Goal: Check status

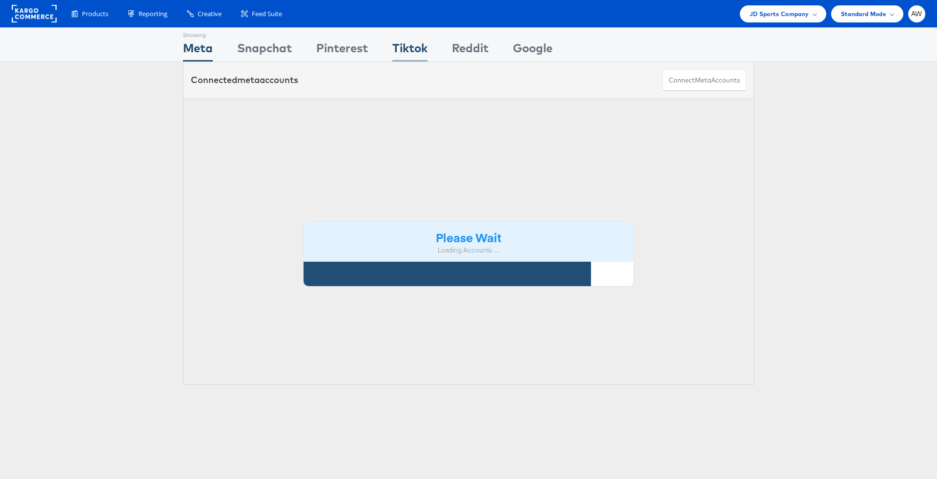
click at [413, 54] on div "Tiktok" at bounding box center [409, 51] width 35 height 22
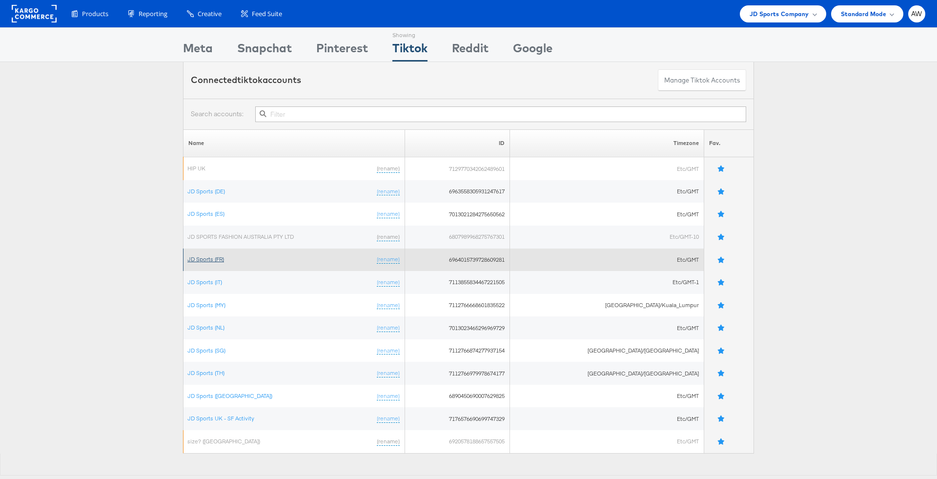
click at [219, 261] on link "JD Sports (FR)" at bounding box center [205, 258] width 37 height 7
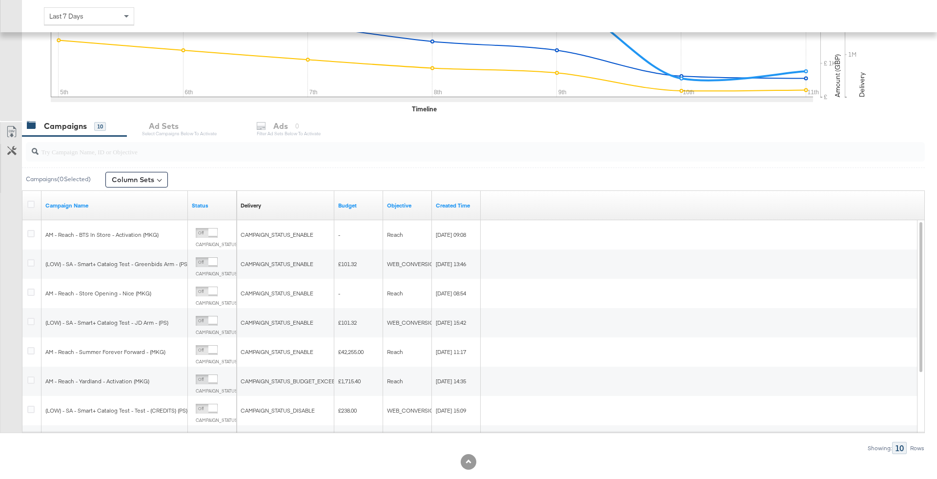
scroll to position [258, 0]
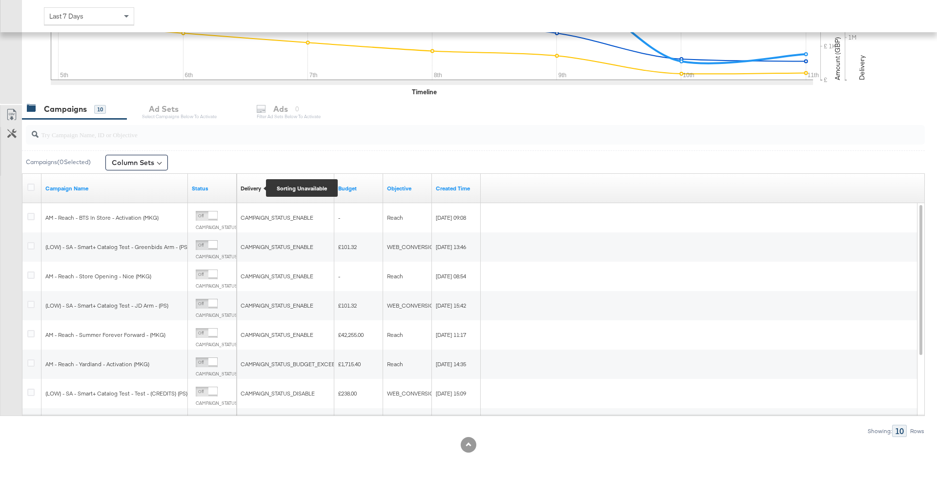
click at [257, 184] on div "Delivery" at bounding box center [250, 188] width 20 height 8
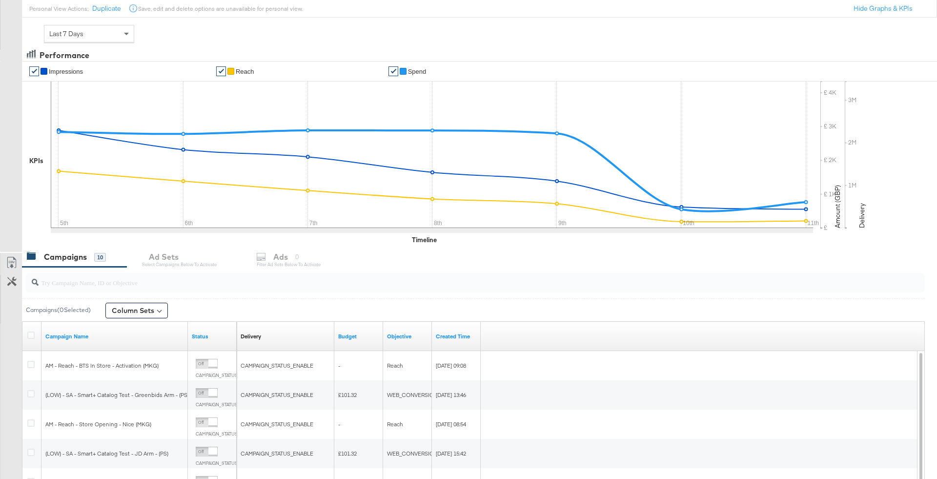
scroll to position [0, 0]
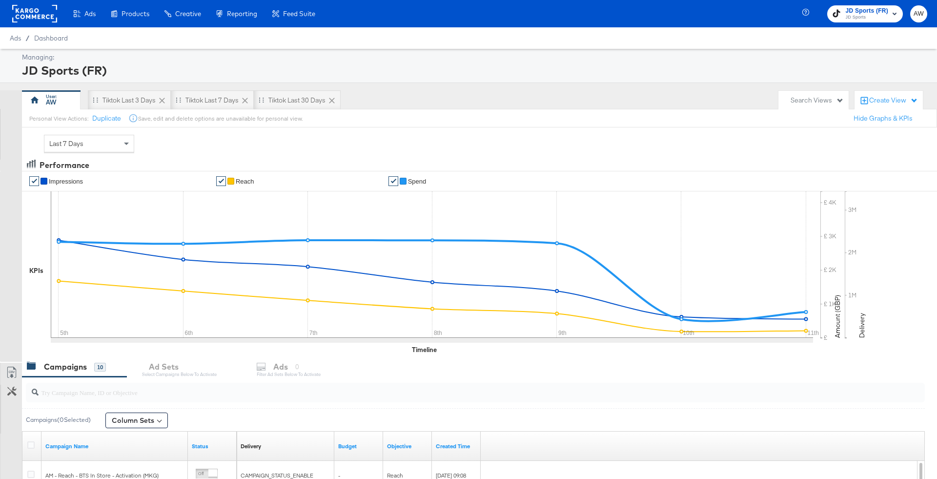
click at [109, 148] on div "Last 7 Days" at bounding box center [88, 143] width 89 height 17
click at [203, 145] on div "Last 7 Days Custom Today Yesterday Last 3 Days This Week (Mon - Today) This Wee…" at bounding box center [468, 143] width 937 height 32
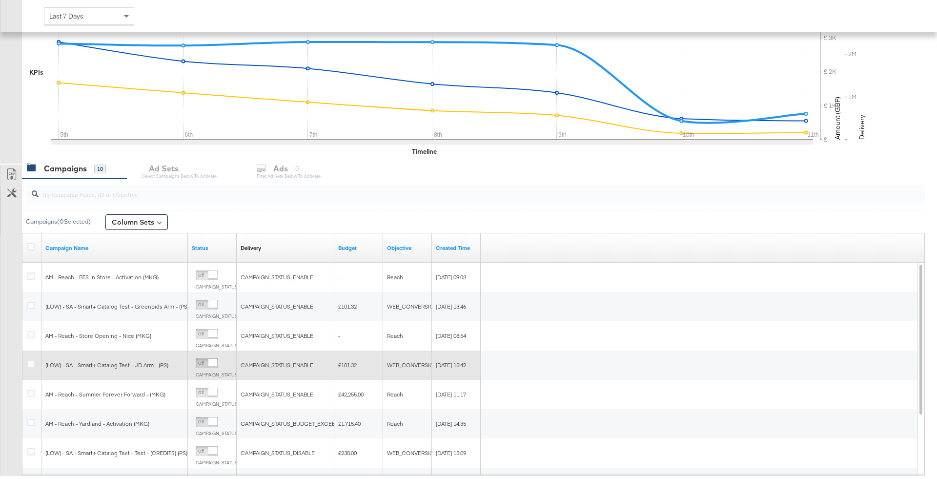
scroll to position [198, 0]
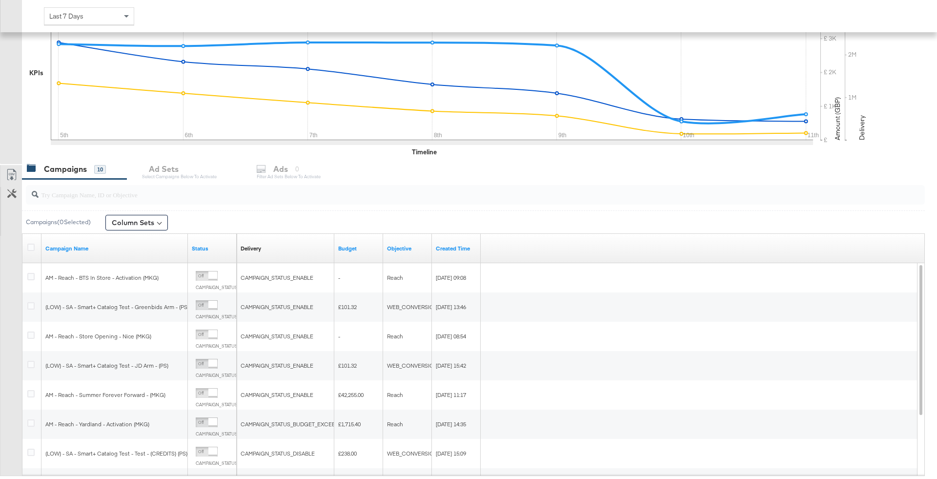
click at [199, 170] on div "Campaigns 10 Ad Sets Select Campaigns below to activate Ads 0 Filter Ad Sets be…" at bounding box center [479, 169] width 915 height 21
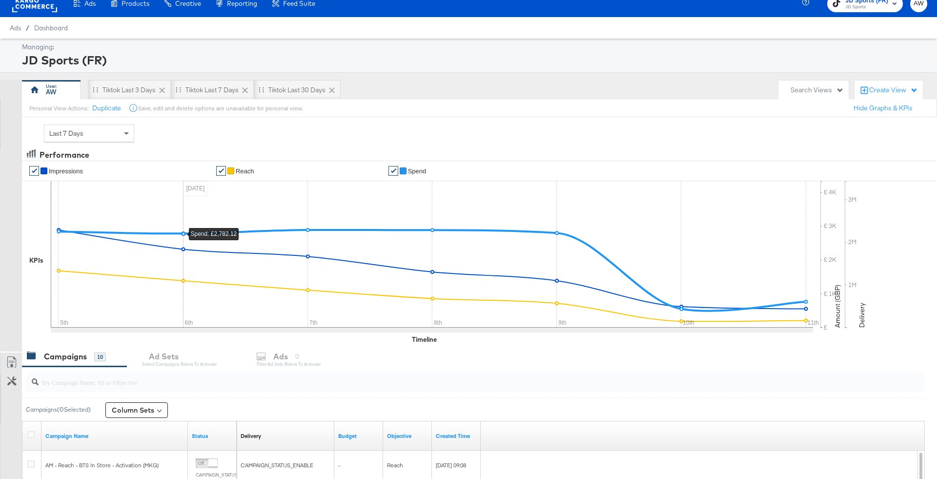
scroll to position [0, 0]
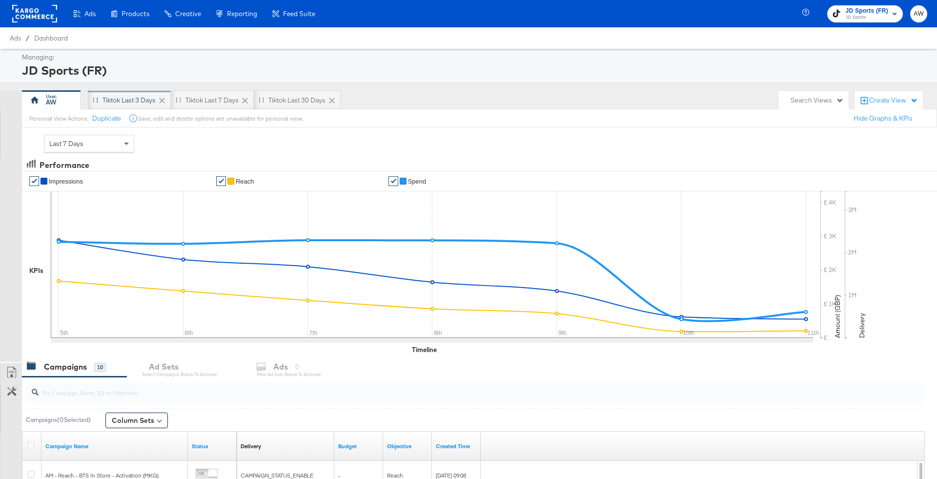
click at [127, 100] on div "Tiktok Last 3 Days" at bounding box center [128, 100] width 53 height 9
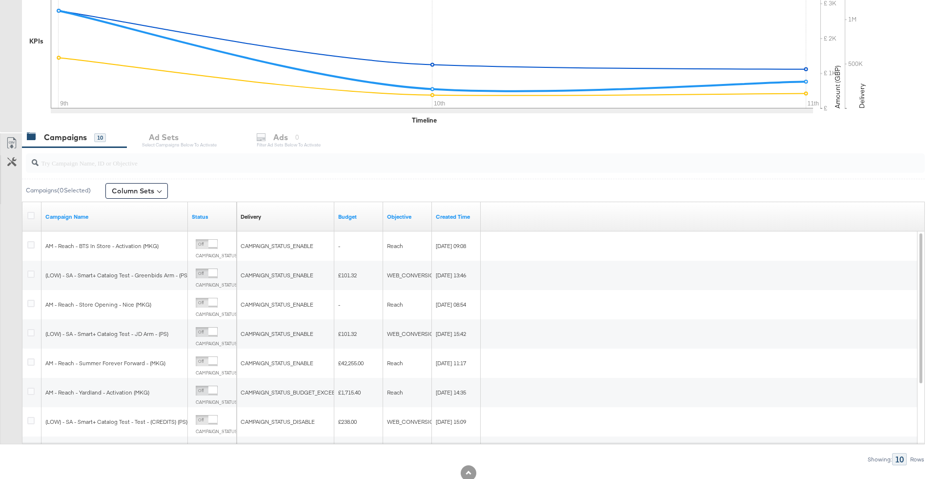
scroll to position [265, 0]
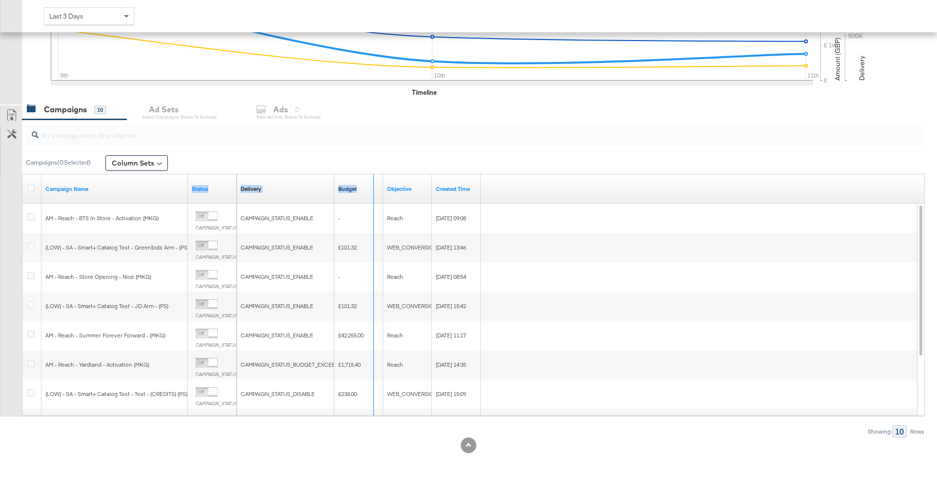
drag, startPoint x: 235, startPoint y: 184, endPoint x: 375, endPoint y: 189, distance: 140.1
click at [22, 174] on div "Campaign Name Status Delivery Sorting Unavailable Budget Objective Created Time" at bounding box center [22, 174] width 0 height 0
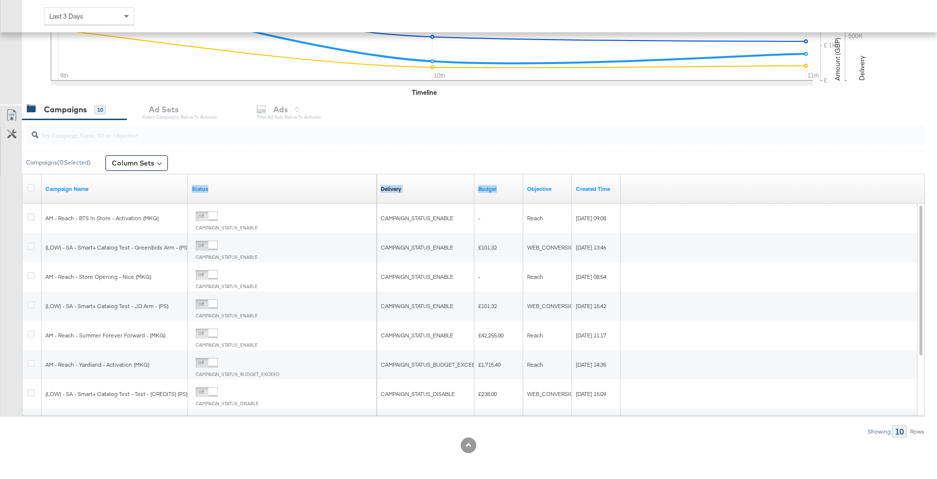
click at [234, 138] on input "search" at bounding box center [440, 130] width 803 height 19
type input "sa -"
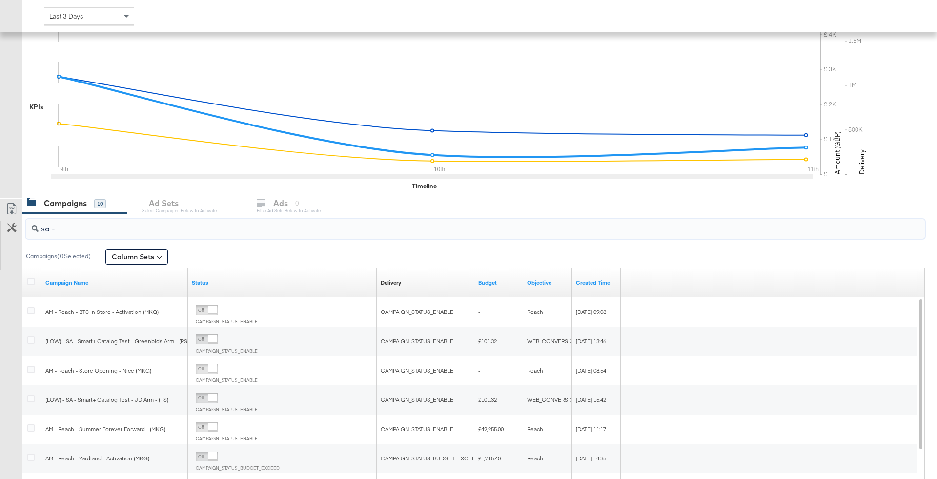
scroll to position [160, 0]
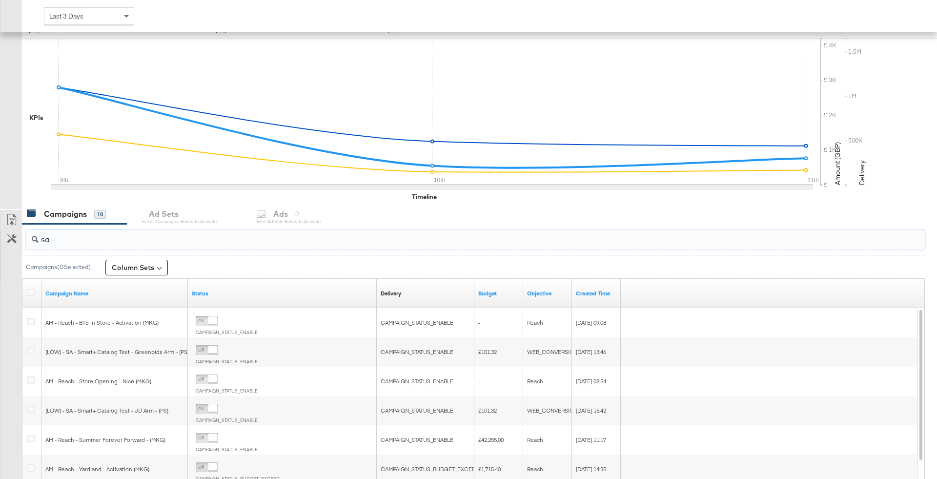
click at [83, 240] on input "sa -" at bounding box center [440, 235] width 803 height 19
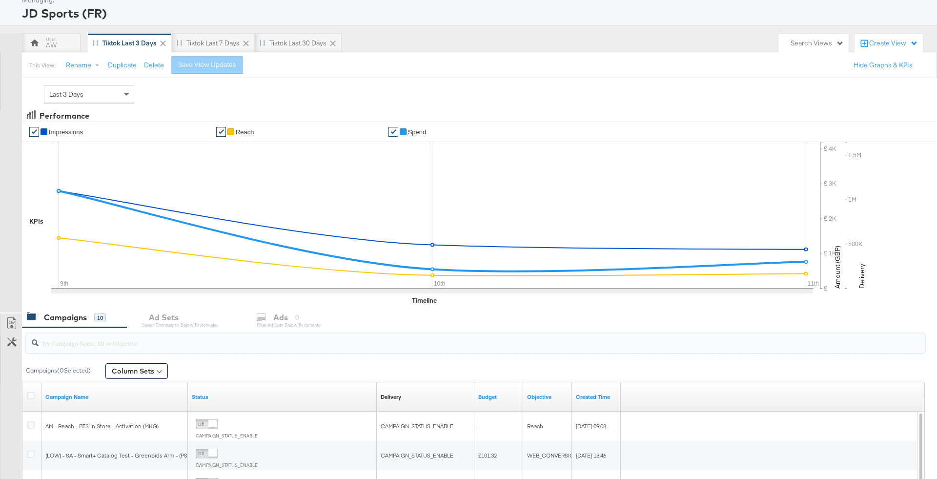
scroll to position [0, 0]
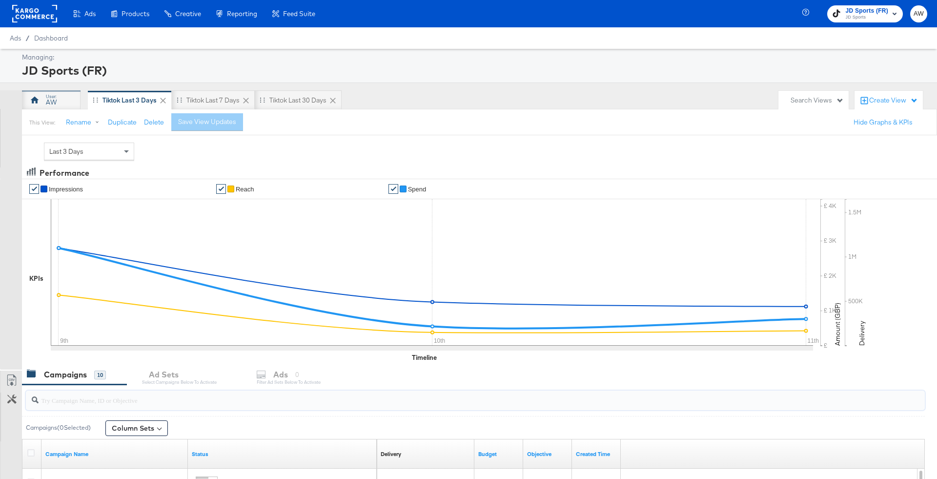
click at [61, 98] on div "AW" at bounding box center [51, 100] width 59 height 20
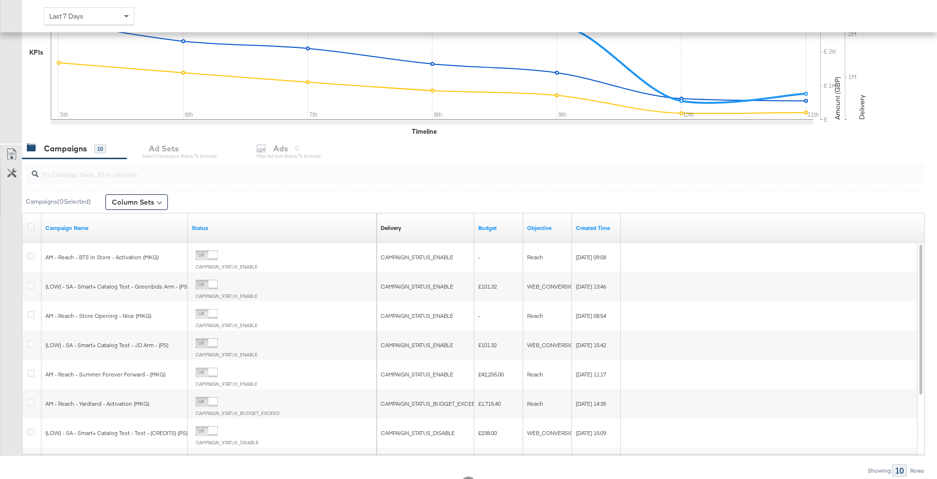
scroll to position [221, 0]
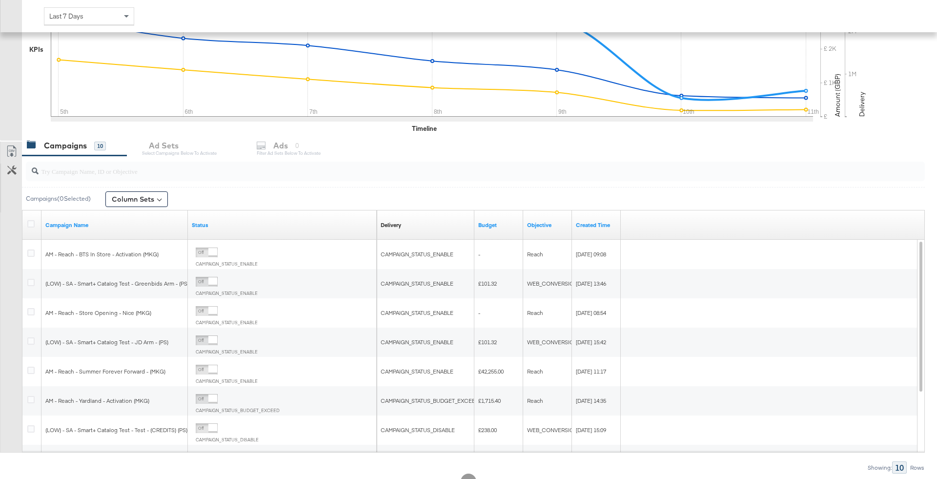
click at [222, 144] on div "Campaigns 10 Ad Sets Select Campaigns below to activate Ads 0 Filter Ad Sets be…" at bounding box center [479, 145] width 915 height 21
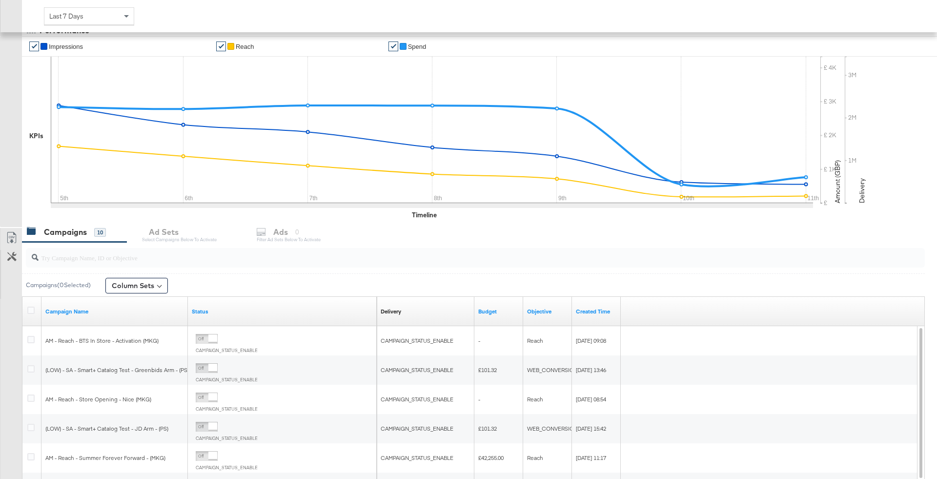
scroll to position [0, 0]
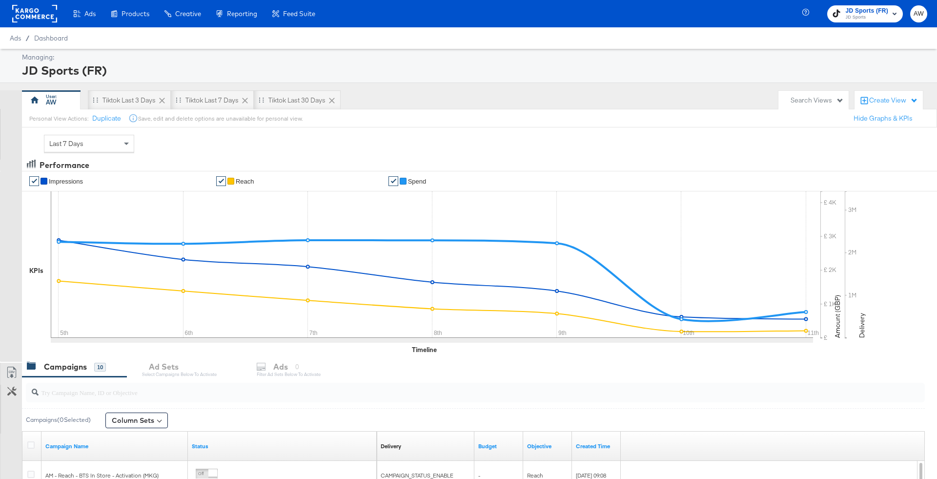
click at [287, 125] on div "Personal View Actions: Duplicate Save, edit and delete options are unavailable …" at bounding box center [478, 118] width 915 height 19
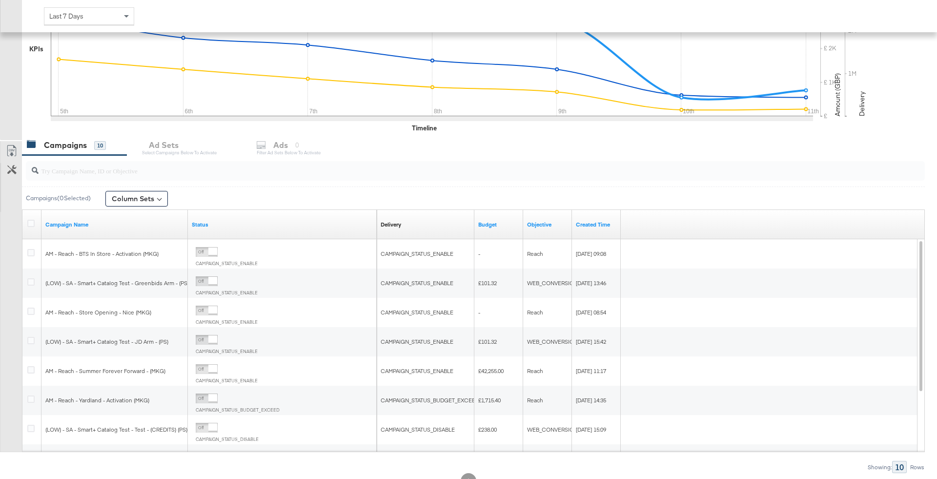
scroll to position [258, 0]
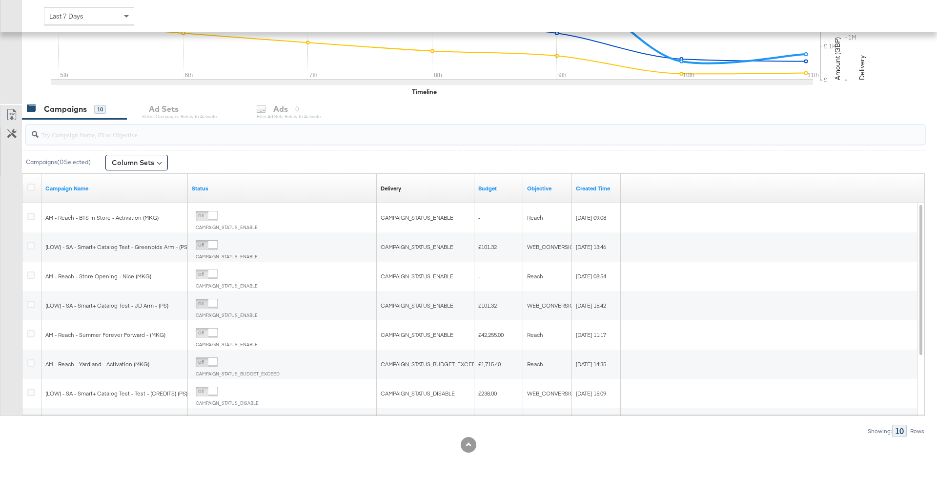
click at [236, 123] on input "search" at bounding box center [440, 130] width 803 height 19
click at [209, 109] on div "Campaigns 10 Ad Sets Select Campaigns below to activate Ads 0 Filter Ad Sets be…" at bounding box center [479, 109] width 915 height 21
click at [180, 109] on div "Campaigns 10 Ad Sets Select Campaigns below to activate Ads 0 Filter Ad Sets be…" at bounding box center [479, 109] width 915 height 21
click at [33, 183] on icon at bounding box center [30, 186] width 7 height 7
click at [0, 0] on input "checkbox" at bounding box center [0, 0] width 0 height 0
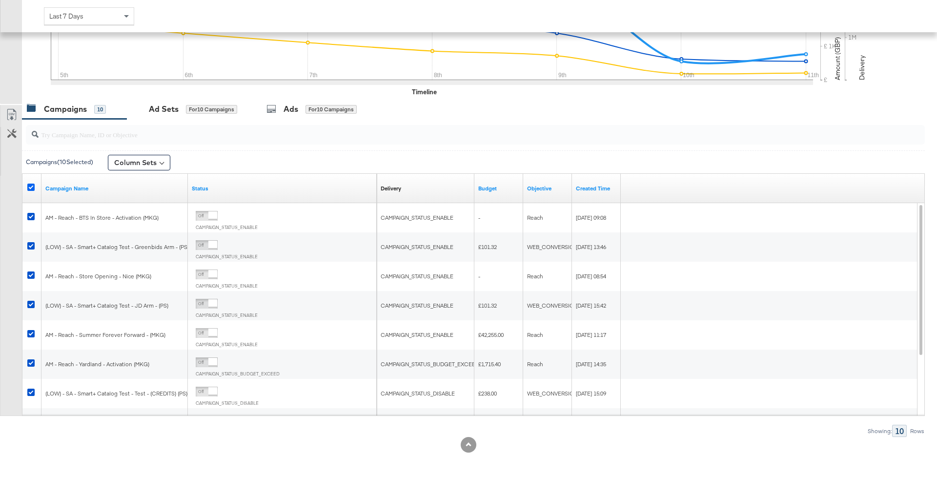
click at [33, 183] on icon at bounding box center [30, 186] width 7 height 7
click at [0, 0] on input "checkbox" at bounding box center [0, 0] width 0 height 0
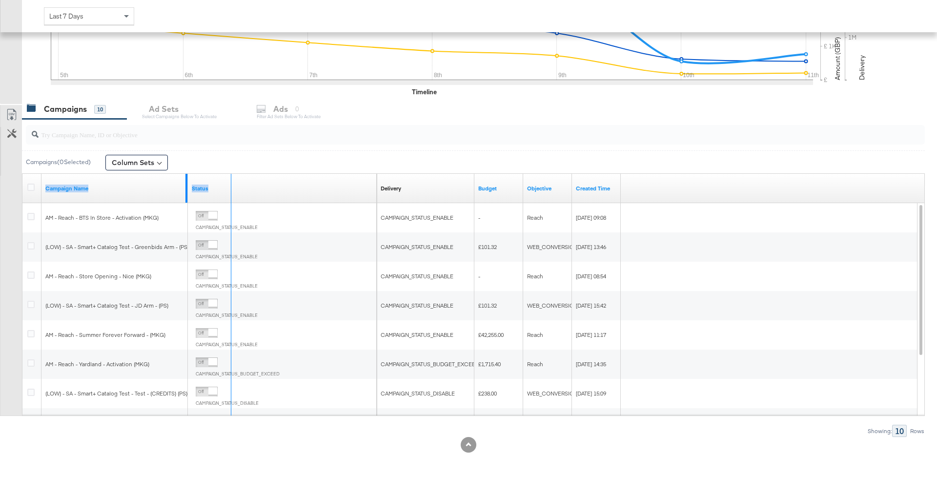
drag, startPoint x: 185, startPoint y: 184, endPoint x: 244, endPoint y: 183, distance: 59.5
click at [245, 183] on div "Campaign Name Status" at bounding box center [199, 188] width 354 height 29
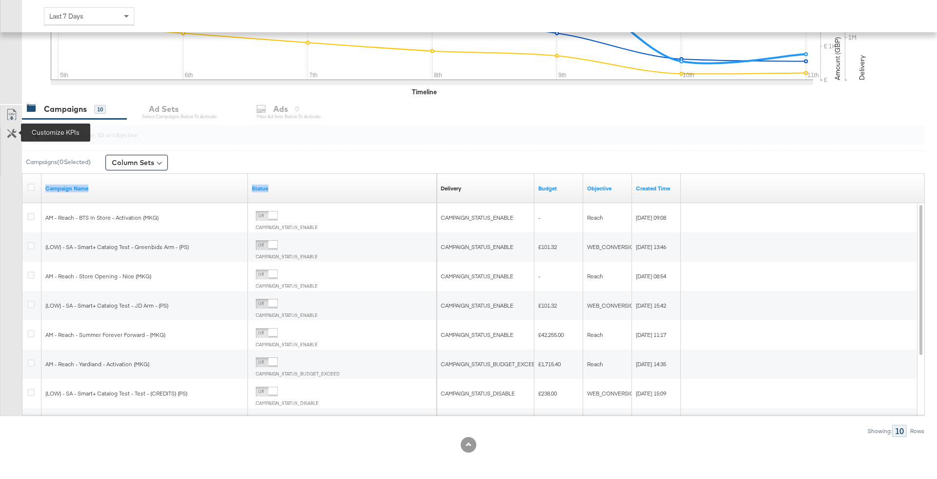
click at [12, 137] on icon at bounding box center [11, 133] width 9 height 9
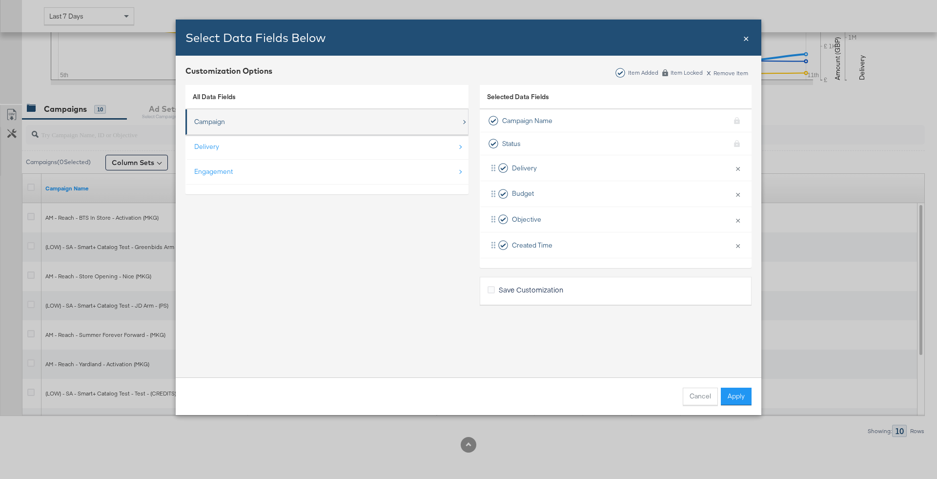
click at [317, 118] on div "Campaign" at bounding box center [327, 122] width 267 height 20
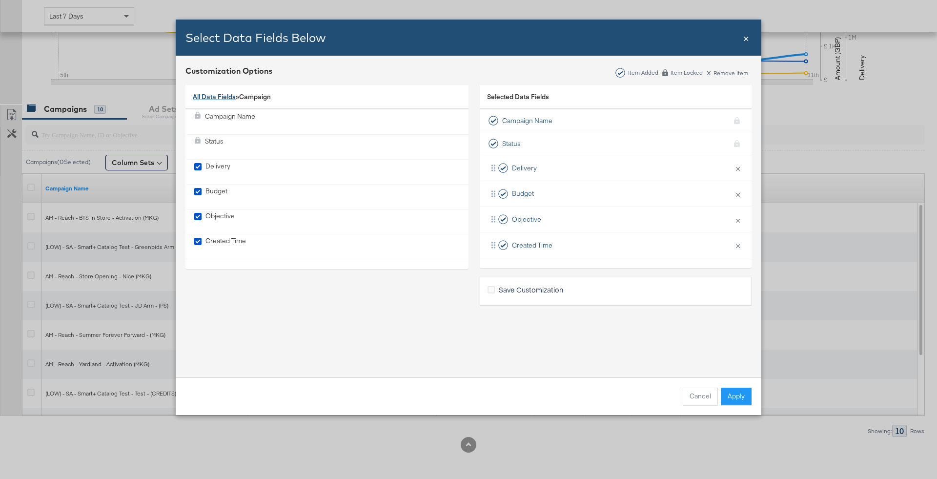
click at [203, 95] on link "All Data Fields" at bounding box center [214, 96] width 43 height 9
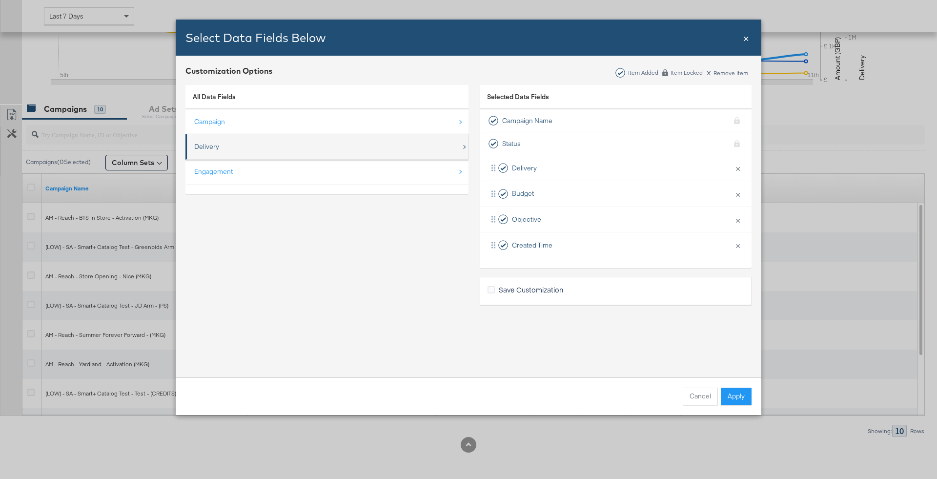
click at [238, 142] on div "Delivery" at bounding box center [327, 147] width 267 height 20
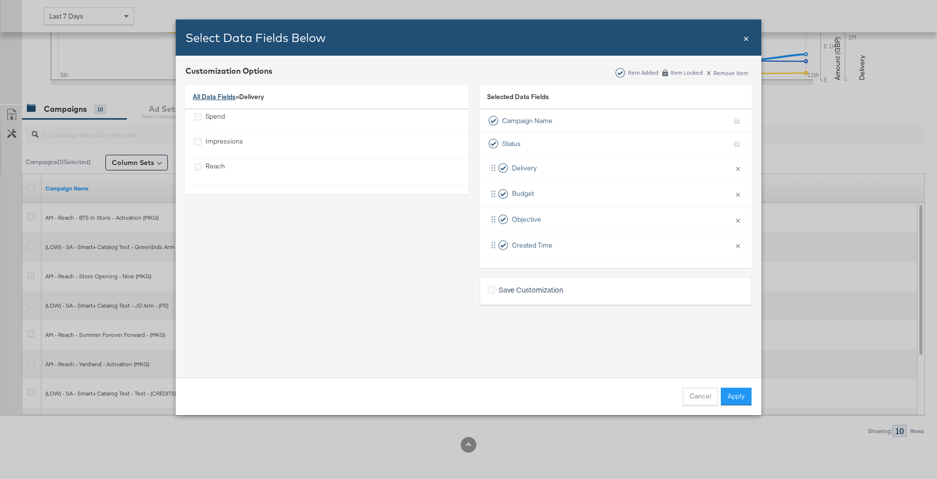
click at [217, 99] on link "All Data Fields" at bounding box center [214, 96] width 43 height 9
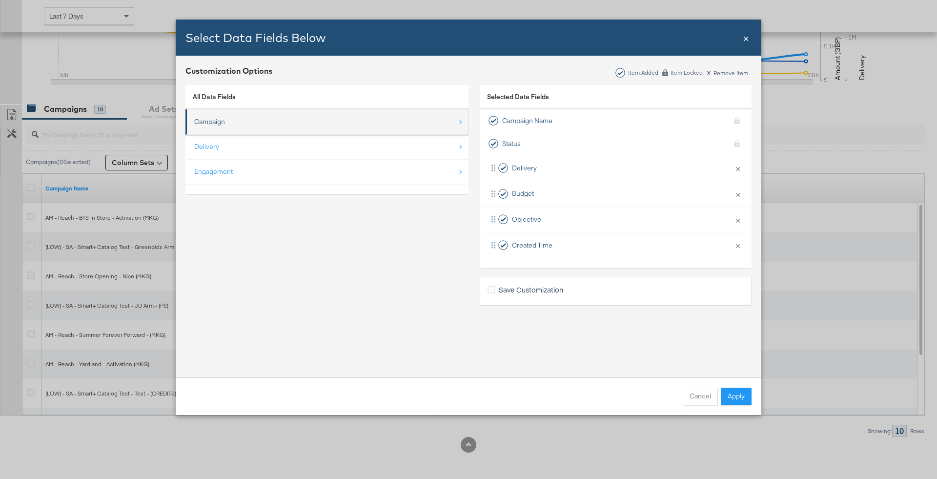
click at [207, 133] on li "Campaign" at bounding box center [326, 121] width 283 height 25
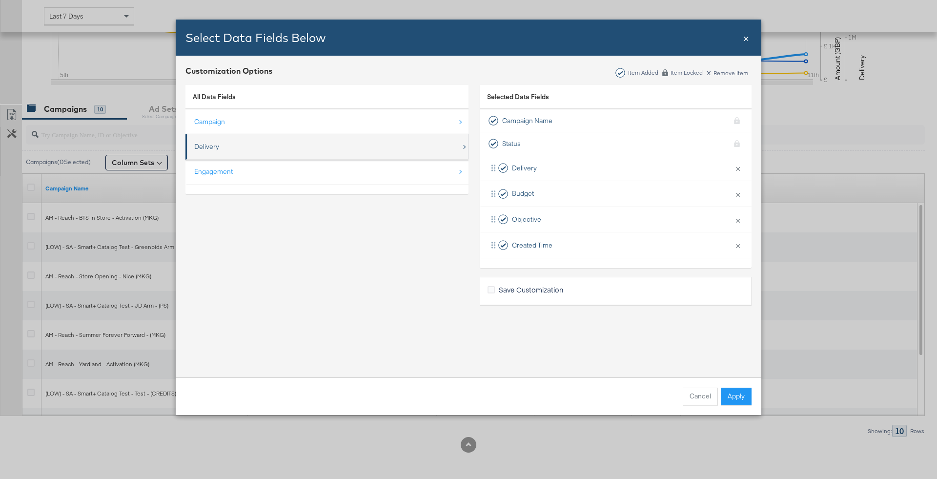
click at [208, 142] on div "Delivery" at bounding box center [206, 146] width 25 height 9
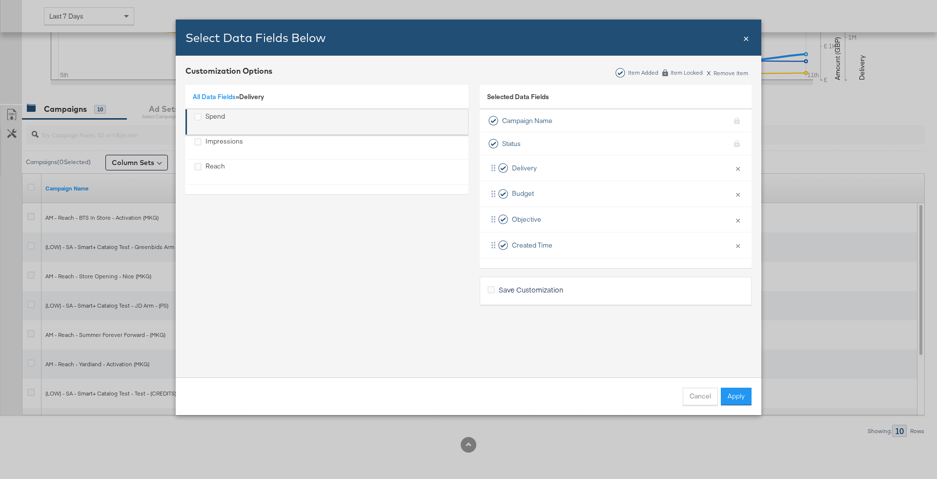
click at [212, 110] on li "Spend" at bounding box center [326, 121] width 283 height 25
click at [217, 132] on li "Spend" at bounding box center [326, 121] width 283 height 25
click at [213, 123] on div "Spend" at bounding box center [215, 122] width 20 height 20
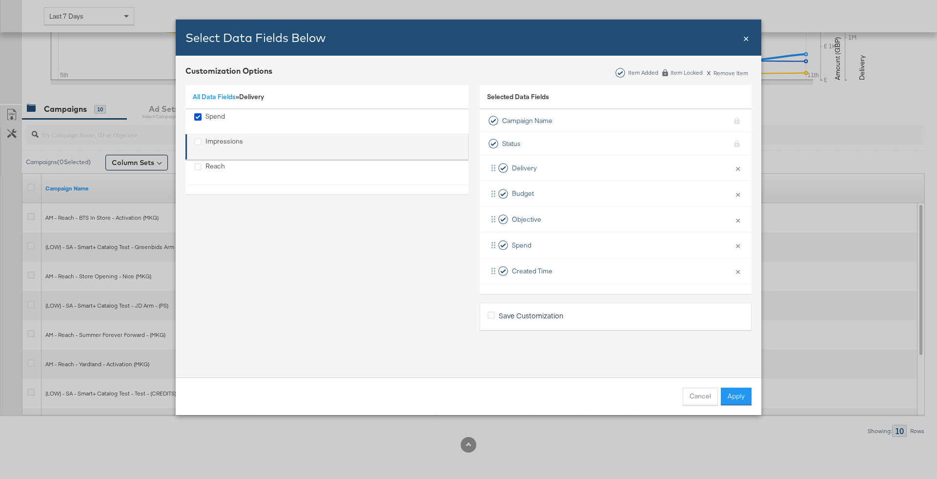
click at [211, 140] on div "Impressions" at bounding box center [224, 147] width 38 height 20
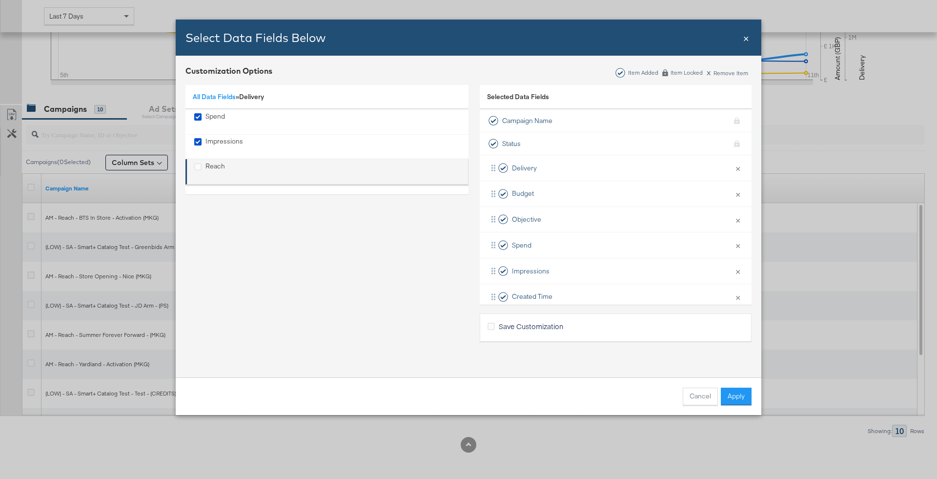
click at [215, 176] on div "Reach" at bounding box center [215, 171] width 20 height 20
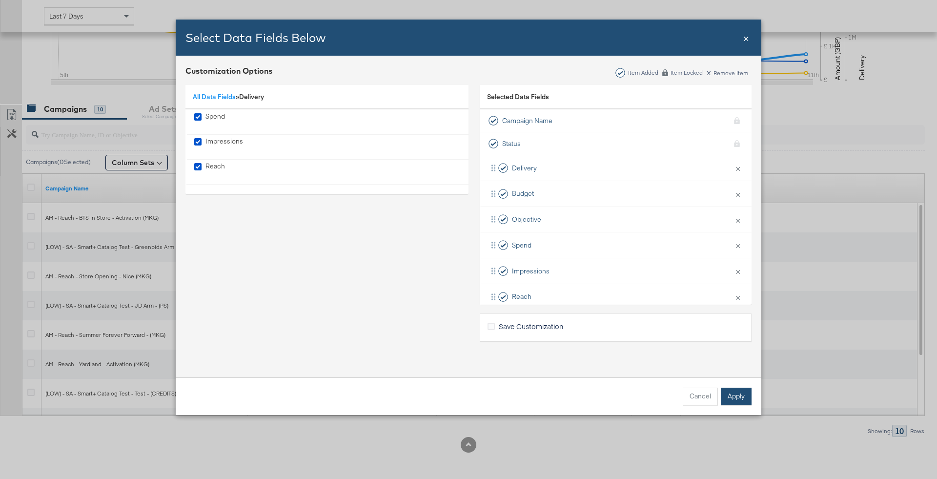
click at [744, 400] on button "Apply" at bounding box center [735, 396] width 31 height 18
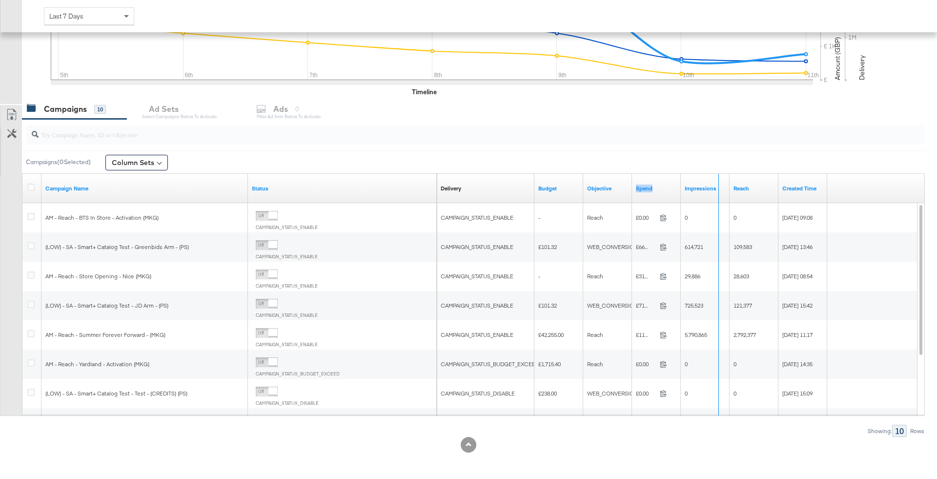
drag, startPoint x: 677, startPoint y: 181, endPoint x: 715, endPoint y: 181, distance: 38.0
click at [715, 181] on div "Delivery Sorting Unavailable Budget Objective Spend Impressions Reach Created T…" at bounding box center [632, 188] width 390 height 29
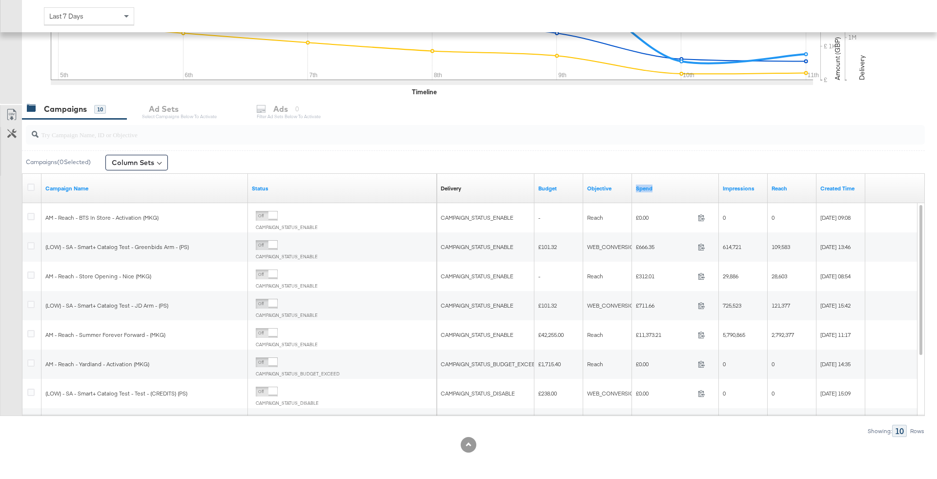
click at [308, 153] on div "Campaigns ( 0 Selected) Column Sets" at bounding box center [473, 161] width 902 height 23
click at [8, 134] on icon at bounding box center [11, 133] width 9 height 9
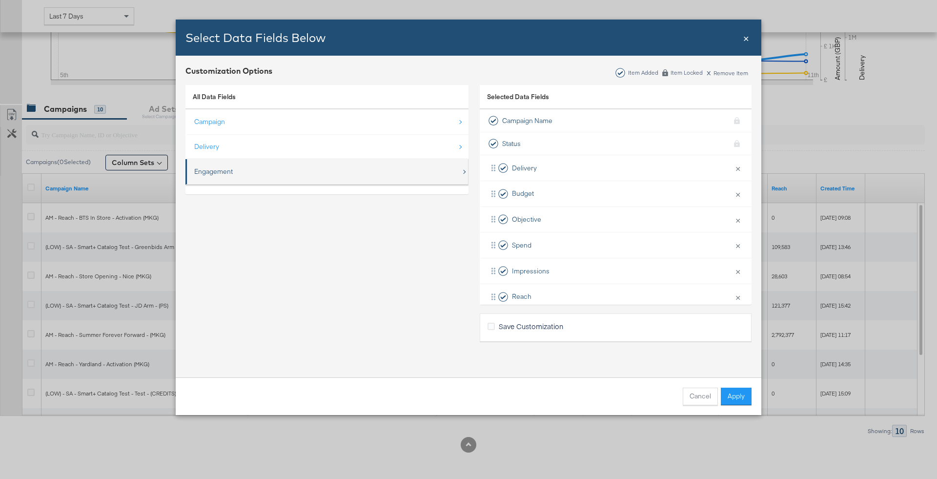
click at [321, 177] on div "Engagement" at bounding box center [327, 171] width 267 height 20
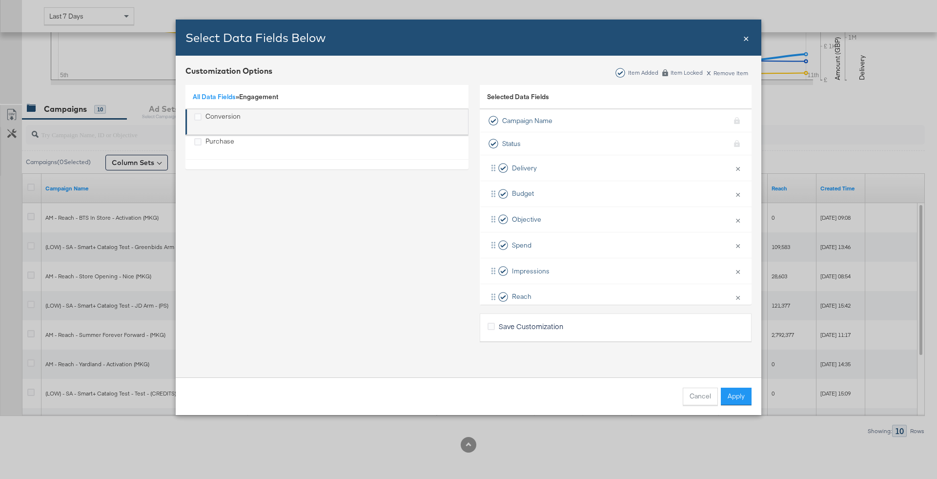
click at [253, 116] on div "Conversion" at bounding box center [327, 122] width 267 height 20
click at [224, 144] on div "Purchase" at bounding box center [219, 147] width 29 height 20
click at [215, 116] on div "Conversion" at bounding box center [222, 122] width 35 height 20
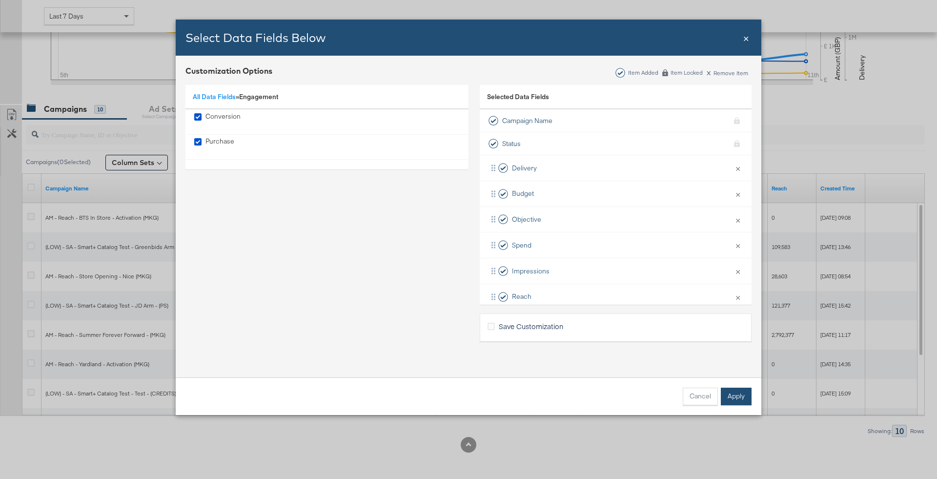
click at [744, 397] on button "Apply" at bounding box center [735, 396] width 31 height 18
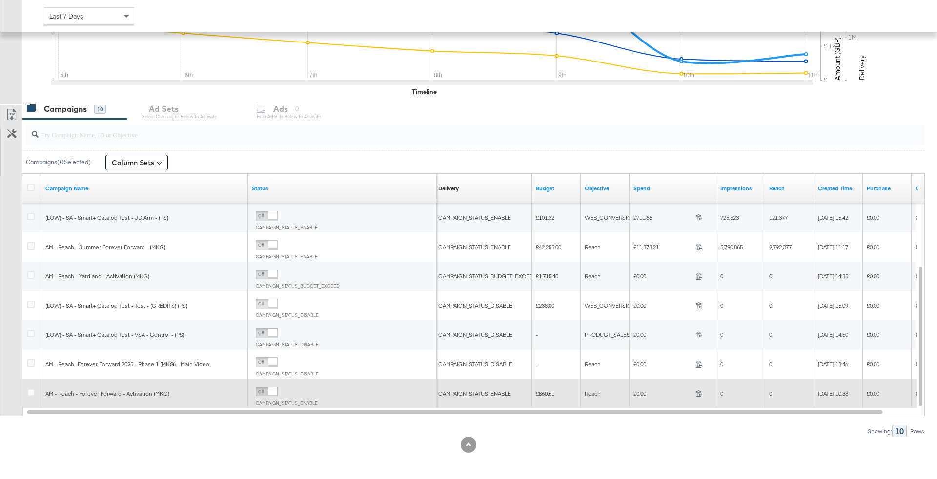
click at [24, 392] on div at bounding box center [32, 393] width 18 height 18
click at [30, 392] on icon at bounding box center [30, 391] width 7 height 7
click at [0, 0] on input "checkbox" at bounding box center [0, 0] width 0 height 0
click at [30, 392] on icon at bounding box center [30, 391] width 7 height 7
click at [0, 0] on input "checkbox" at bounding box center [0, 0] width 0 height 0
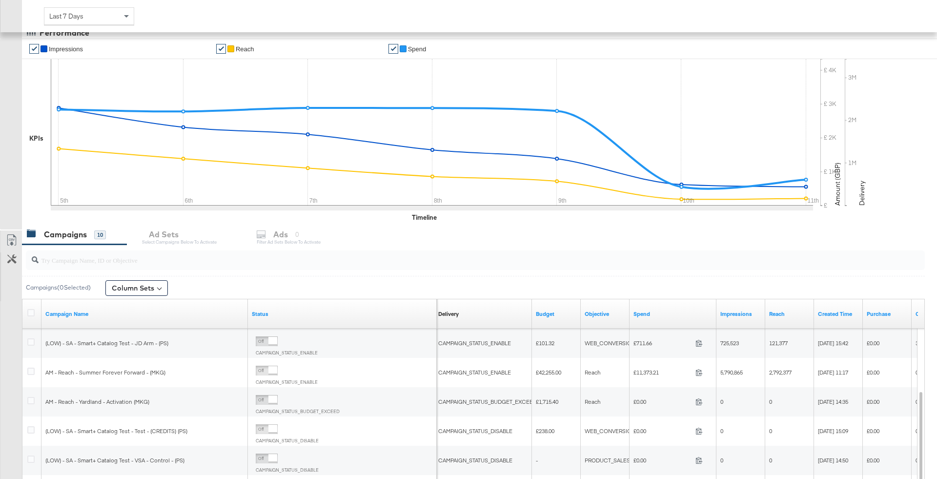
scroll to position [0, 0]
